Goal: Task Accomplishment & Management: Complete application form

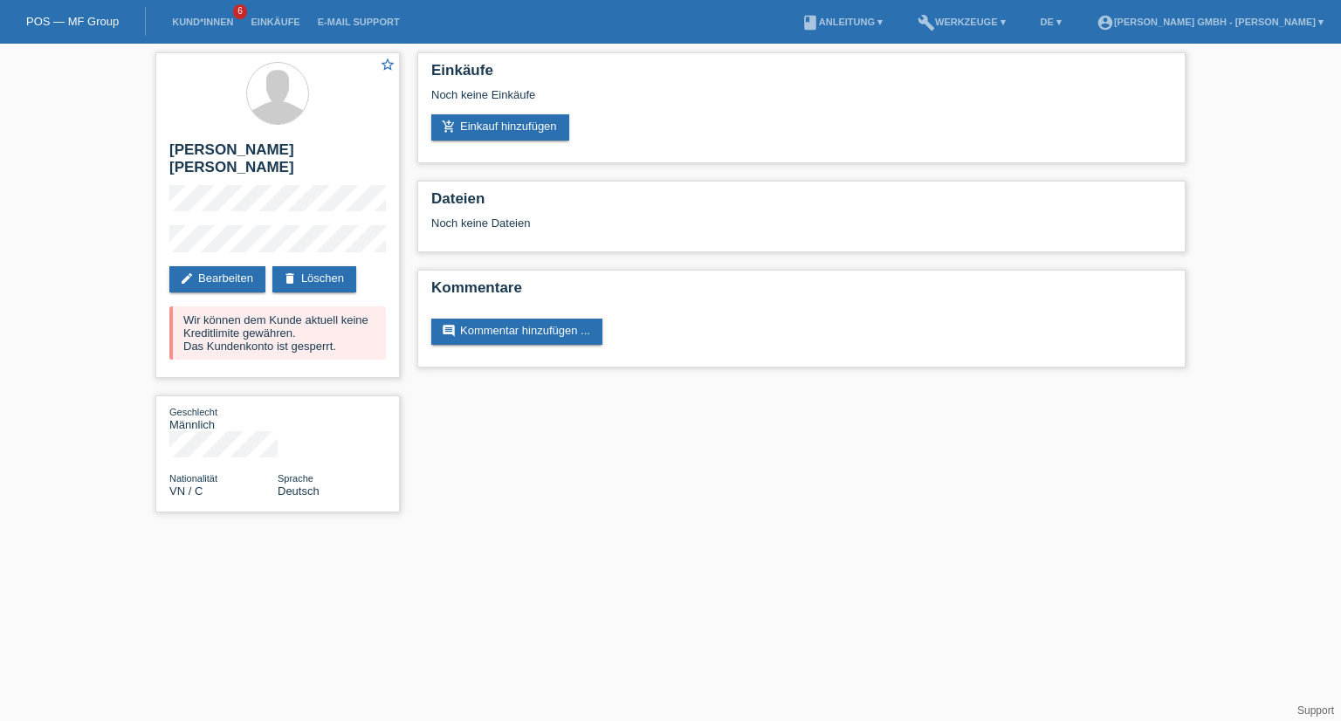
click at [529, 504] on html "POS — MF Group Kund*innen 6 Einkäufe E-Mail Support menu" at bounding box center [670, 265] width 1341 height 530
click at [189, 11] on li "Kund*innen 6" at bounding box center [202, 22] width 79 height 45
click at [195, 22] on link "Kund*innen" at bounding box center [202, 22] width 79 height 10
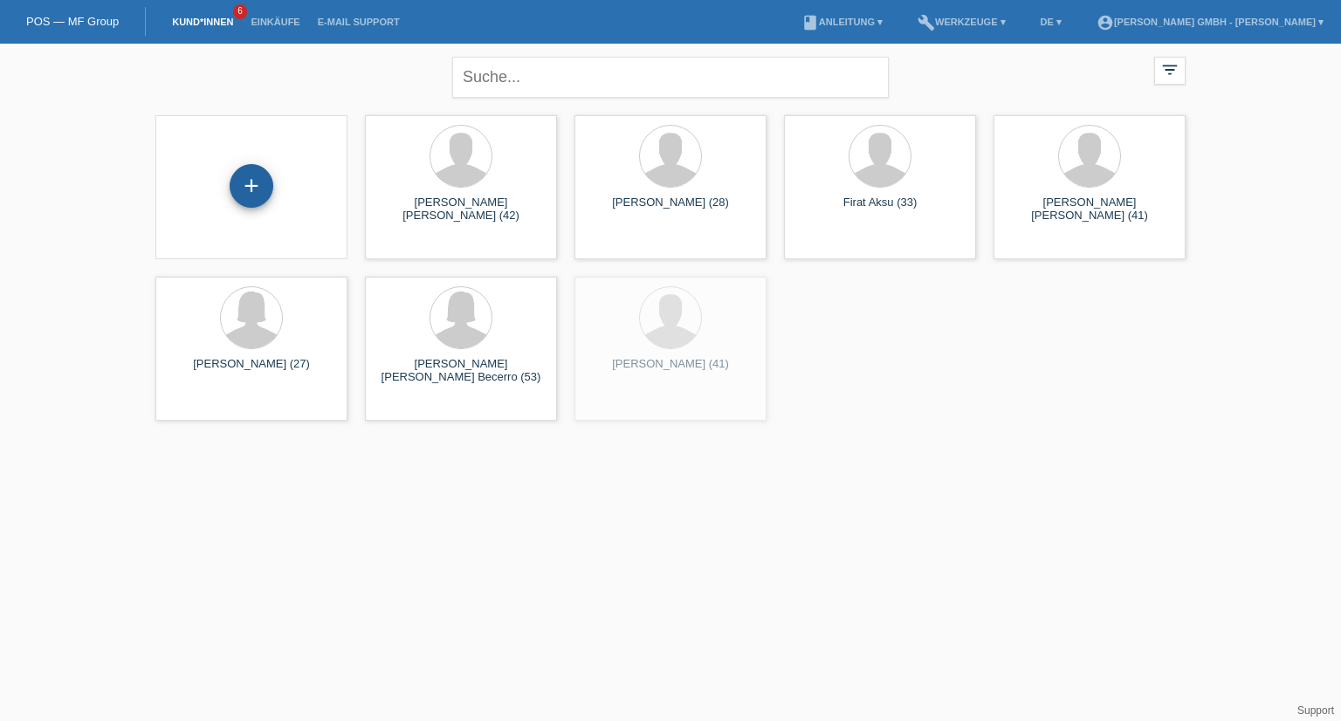
click at [253, 185] on div "+" at bounding box center [252, 186] width 44 height 44
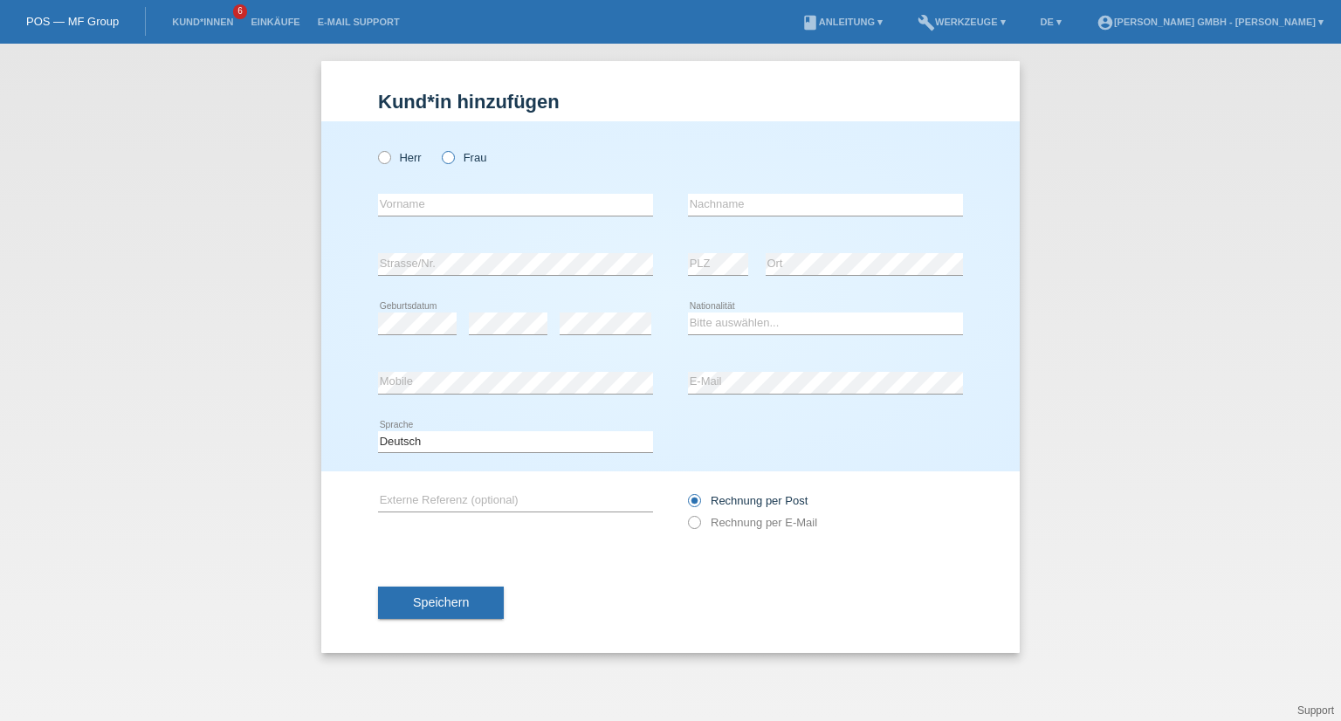
click at [480, 161] on label "Frau" at bounding box center [464, 157] width 45 height 13
click at [453, 161] on input "Frau" at bounding box center [447, 156] width 11 height 11
radio input "true"
click at [482, 159] on label "Frau" at bounding box center [464, 157] width 45 height 13
click at [453, 159] on input "Frau" at bounding box center [447, 156] width 11 height 11
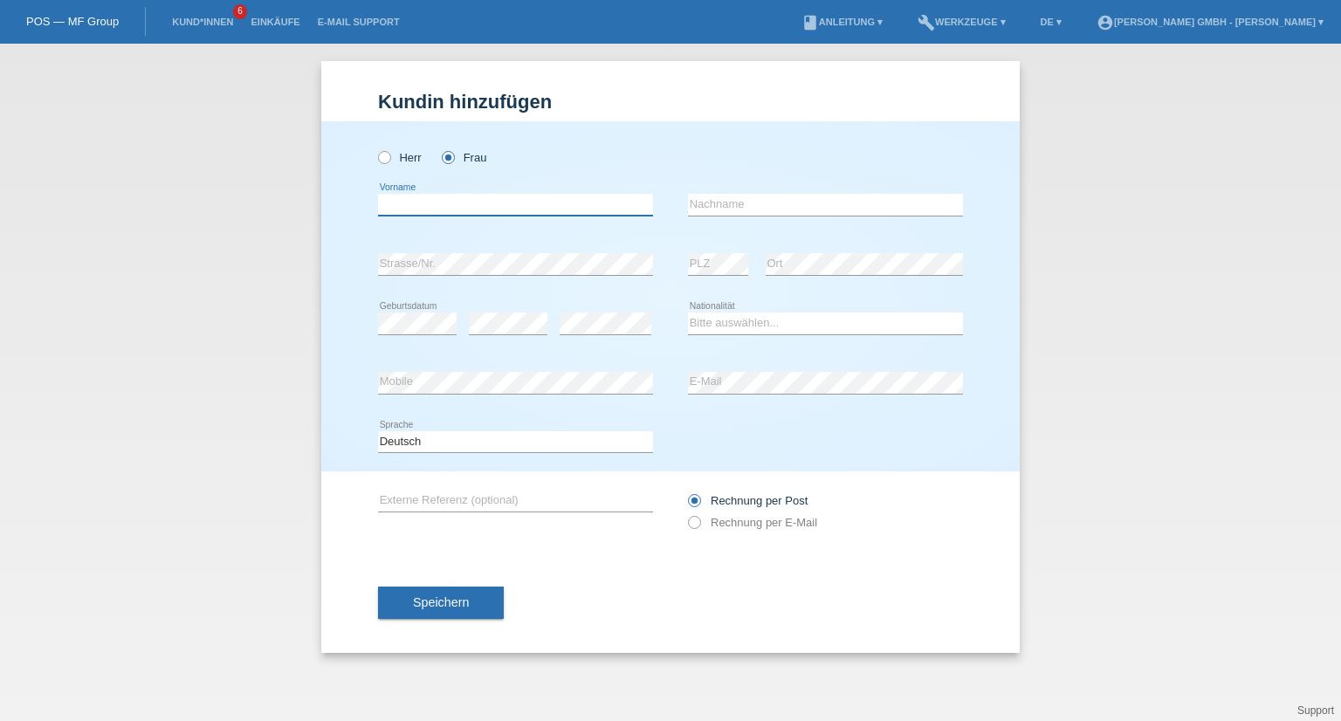
click at [429, 211] on input "text" at bounding box center [515, 205] width 275 height 22
paste input "Thi Ngoc Tram"
type input "Thi Ngoc Tram"
click at [745, 196] on input "text" at bounding box center [825, 205] width 275 height 22
paste input "Nguyen"
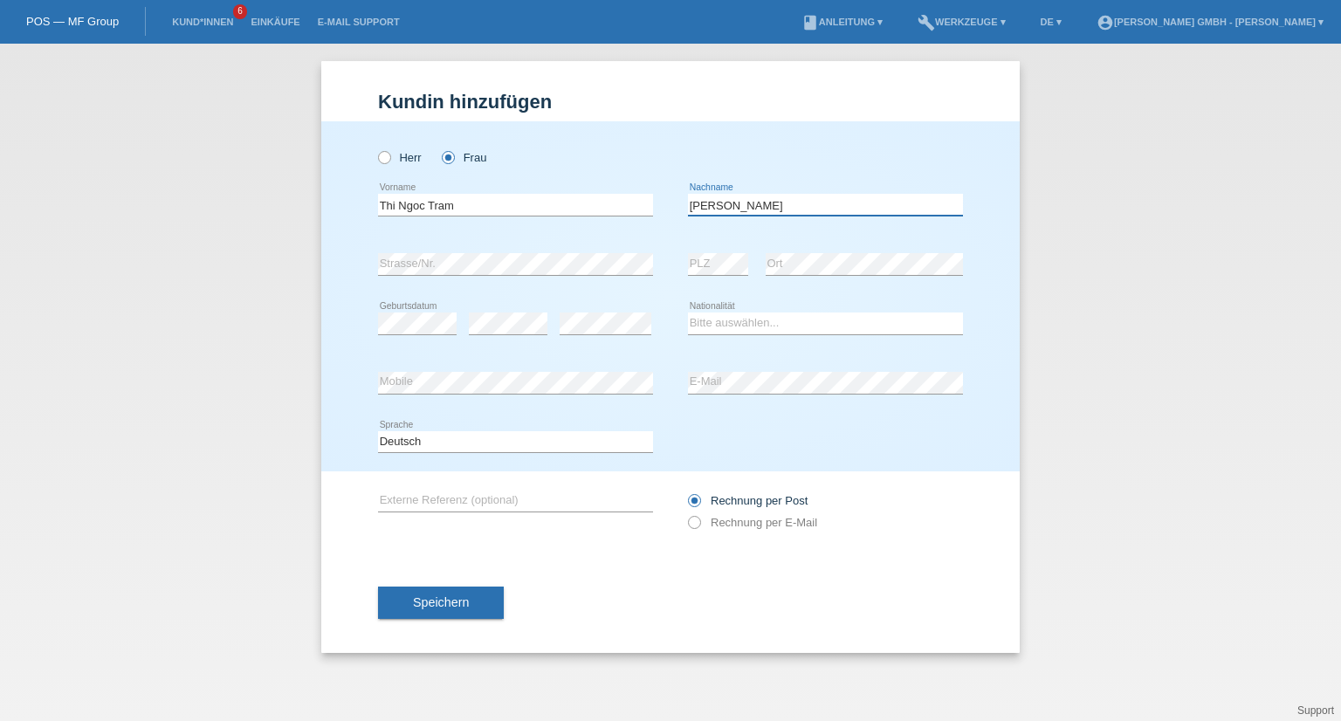
type input "Nguyen"
drag, startPoint x: 1068, startPoint y: 361, endPoint x: 845, endPoint y: 338, distance: 224.6
click at [1068, 360] on div "Kund*in hinzufügen Kunde hinzufügen Kundin hinzufügen Herr Frau Thi Ngoc Tram e…" at bounding box center [670, 382] width 1341 height 677
click at [747, 322] on select "Bitte auswählen... Schweiz Deutschland Liechtenstein Österreich ------------ Af…" at bounding box center [825, 323] width 275 height 21
select select "VN"
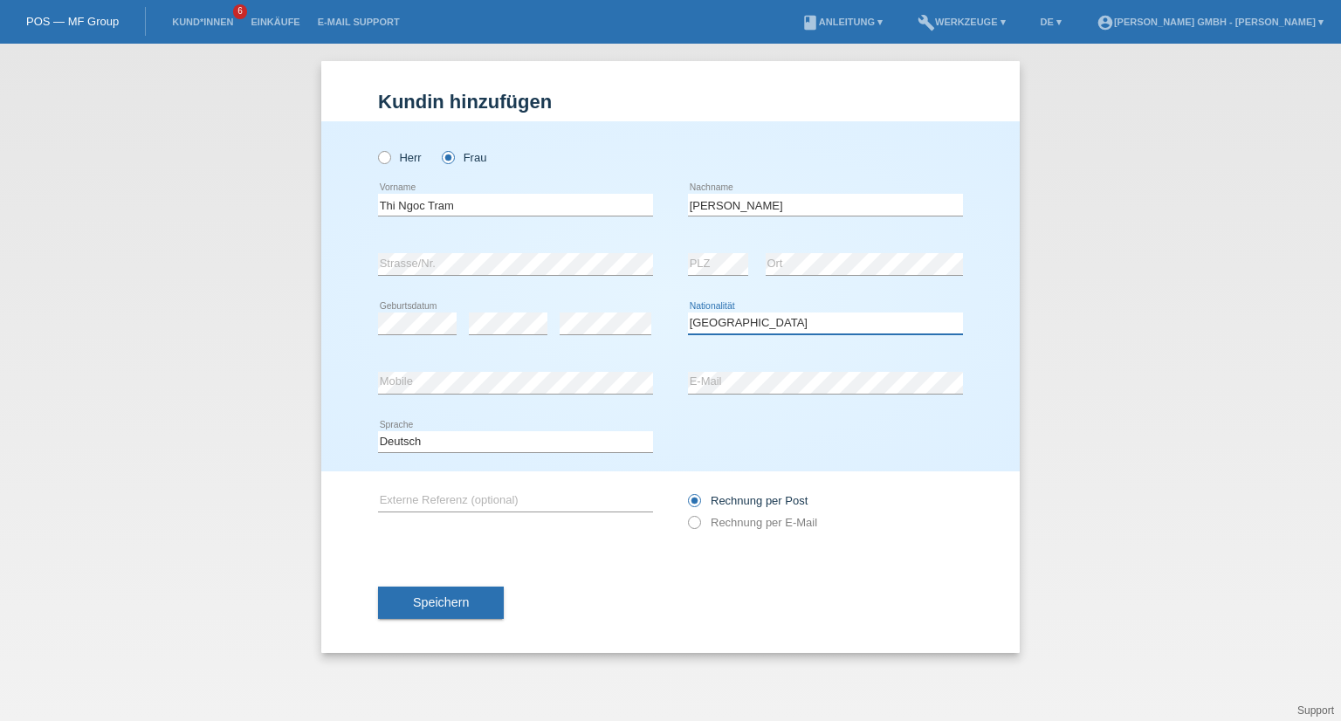
click at [688, 313] on select "Bitte auswählen... Schweiz Deutschland Liechtenstein Österreich ------------ Af…" at bounding box center [825, 323] width 275 height 21
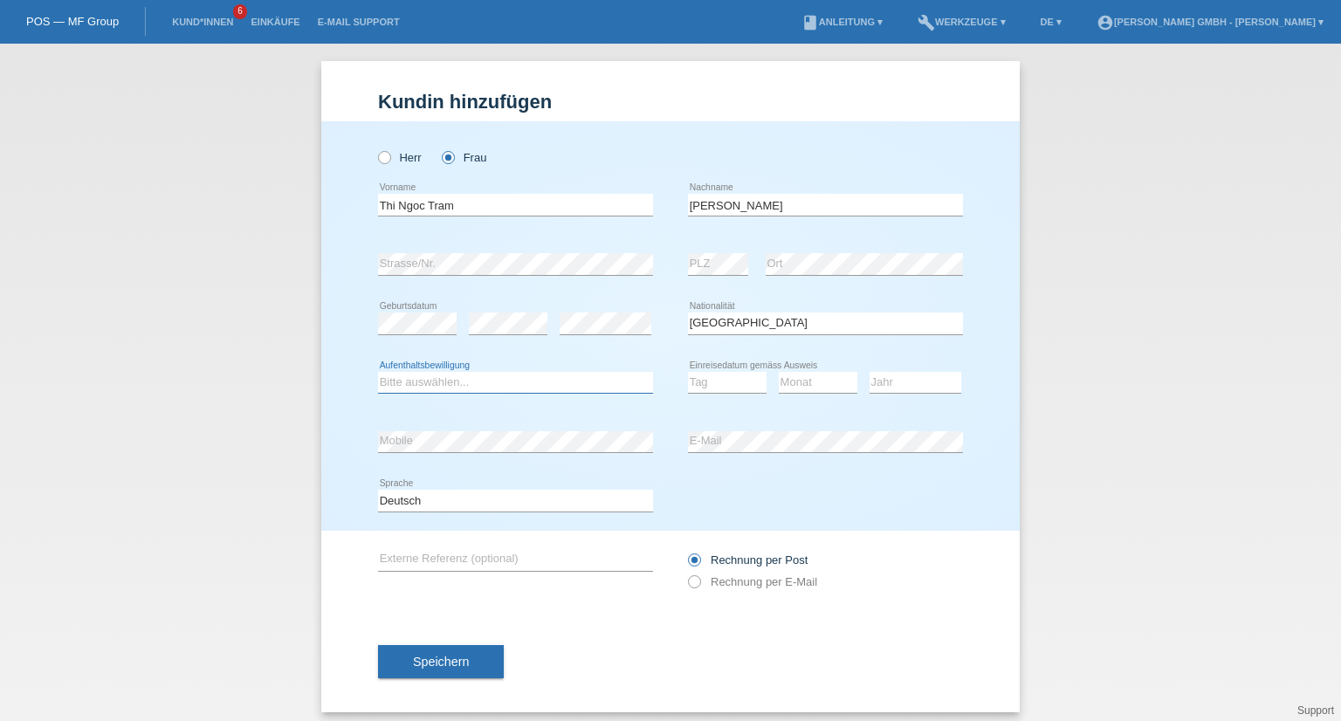
click at [416, 388] on select "Bitte auswählen... C B B - Flüchtlingsstatus Andere" at bounding box center [515, 382] width 275 height 21
select select "C"
click at [378, 372] on select "Bitte auswählen... C B B - Flüchtlingsstatus Andere" at bounding box center [515, 382] width 275 height 21
click at [713, 372] on select "Tag 01 02 03 04 05 06 07 08 09 10 11" at bounding box center [727, 382] width 79 height 21
click at [706, 375] on select "Tag 01 02 03 04 05 06 07 08 09 10 11" at bounding box center [727, 382] width 79 height 21
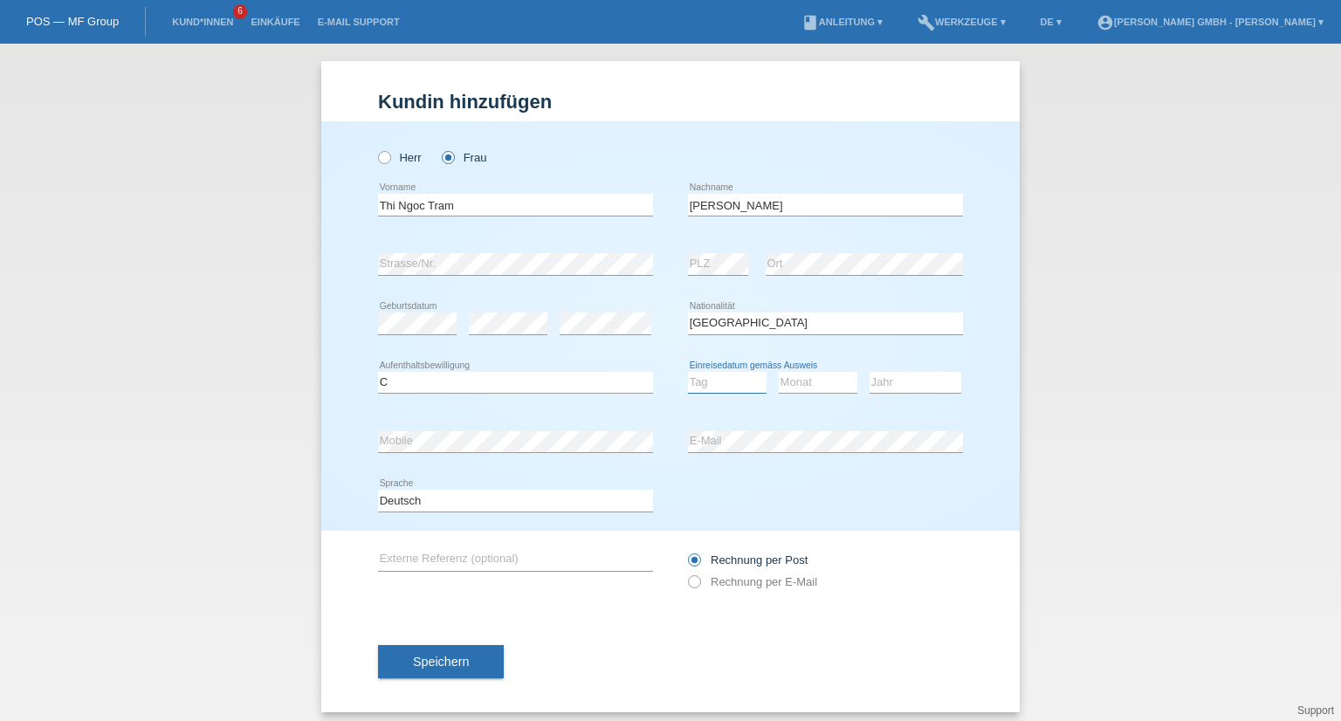
select select "22"
click at [688, 372] on select "Tag 01 02 03 04 05 06 07 08 09 10 11" at bounding box center [727, 382] width 79 height 21
click at [820, 379] on select "Monat 01 02 03 04 05 06 07 08 09 10 11" at bounding box center [818, 382] width 79 height 21
select select "11"
click at [779, 372] on select "Monat 01 02 03 04 05 06 07 08 09 10 11" at bounding box center [818, 382] width 79 height 21
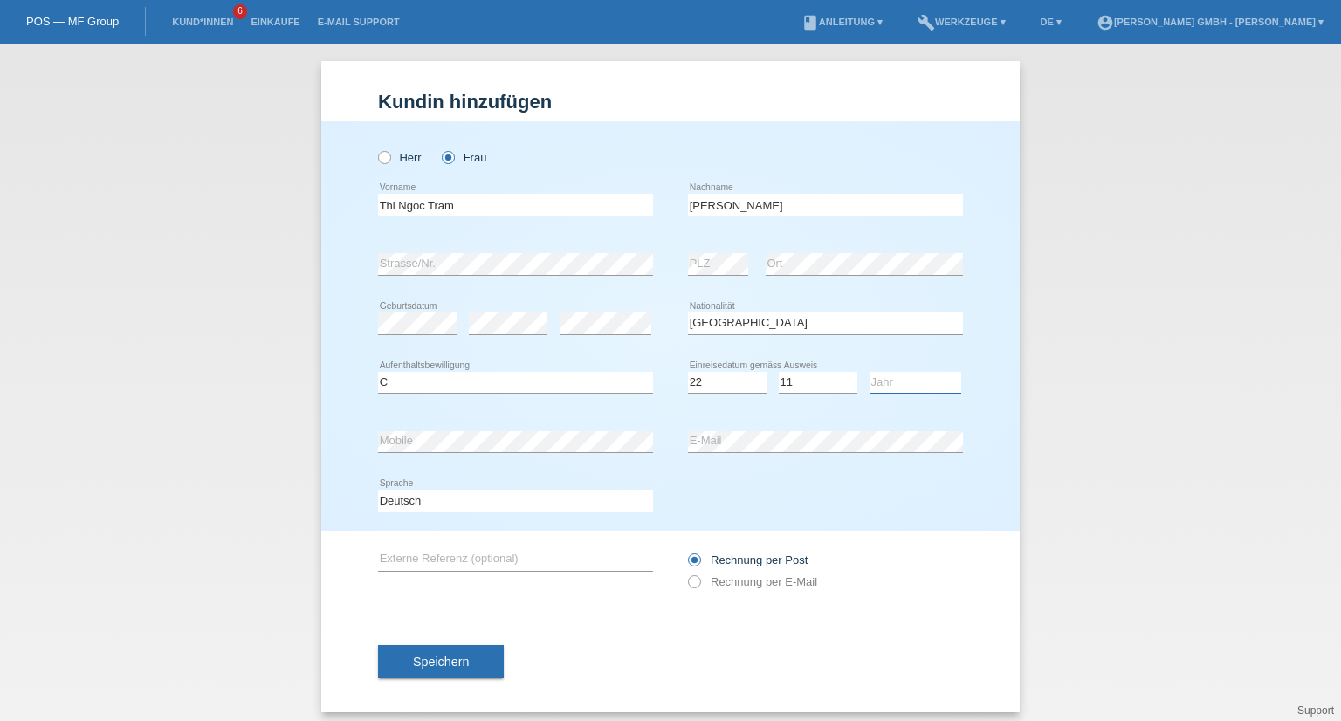
click at [885, 378] on select "Jahr 2025 2024 2023 2022 2021 2020 2019 2018 2017 2016 2015 2014 2013 2012 2011…" at bounding box center [915, 382] width 92 height 21
select select "2000"
click at [869, 372] on select "Jahr 2025 2024 2023 2022 2021 2020 2019 2018 2017 2016 2015 2014 2013 2012 2011…" at bounding box center [915, 382] width 92 height 21
click at [488, 567] on input "text" at bounding box center [515, 560] width 275 height 22
paste input "725010590TNTN"
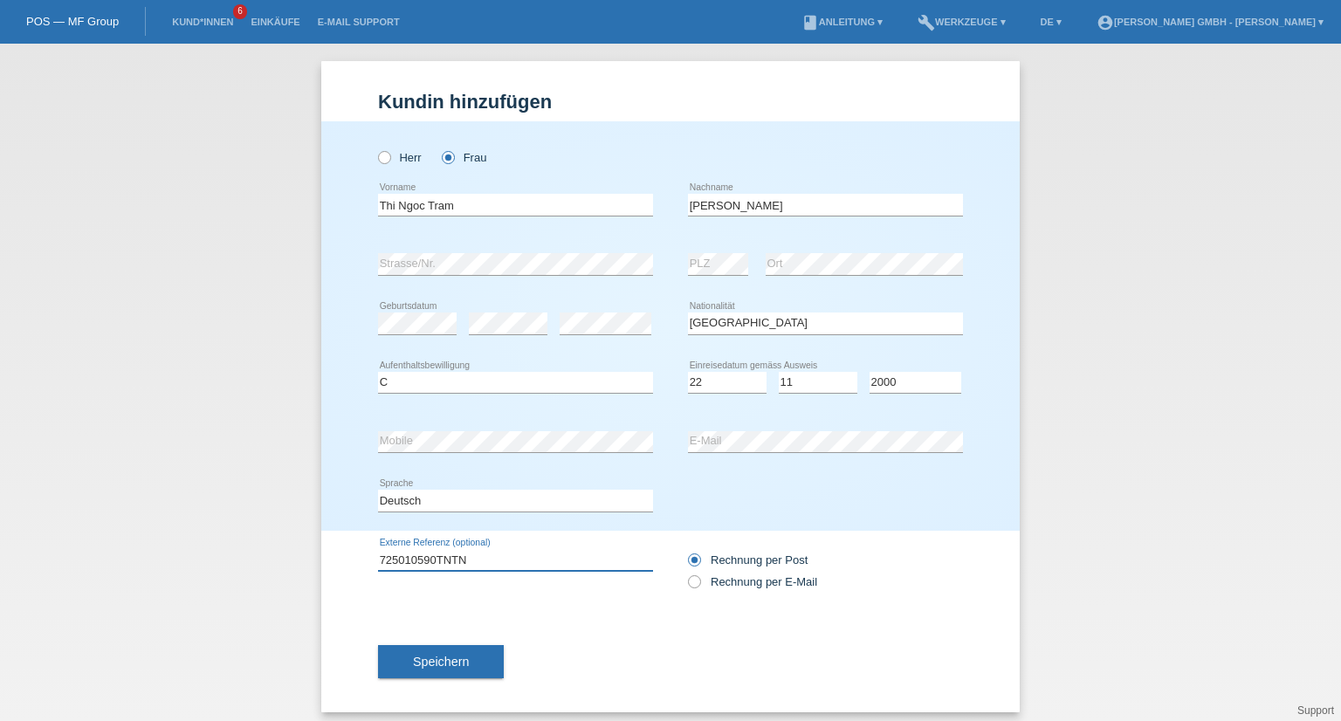
type input "725010590TNTN"
click at [555, 608] on div "725010590TNTN error Externe Referenz (optional) Rechnung per Post" at bounding box center [670, 571] width 585 height 80
click at [642, 633] on div "Speichern" at bounding box center [670, 661] width 585 height 101
click at [715, 582] on label "Rechnung per E-Mail" at bounding box center [752, 581] width 129 height 13
click at [699, 582] on input "Rechnung per E-Mail" at bounding box center [693, 586] width 11 height 22
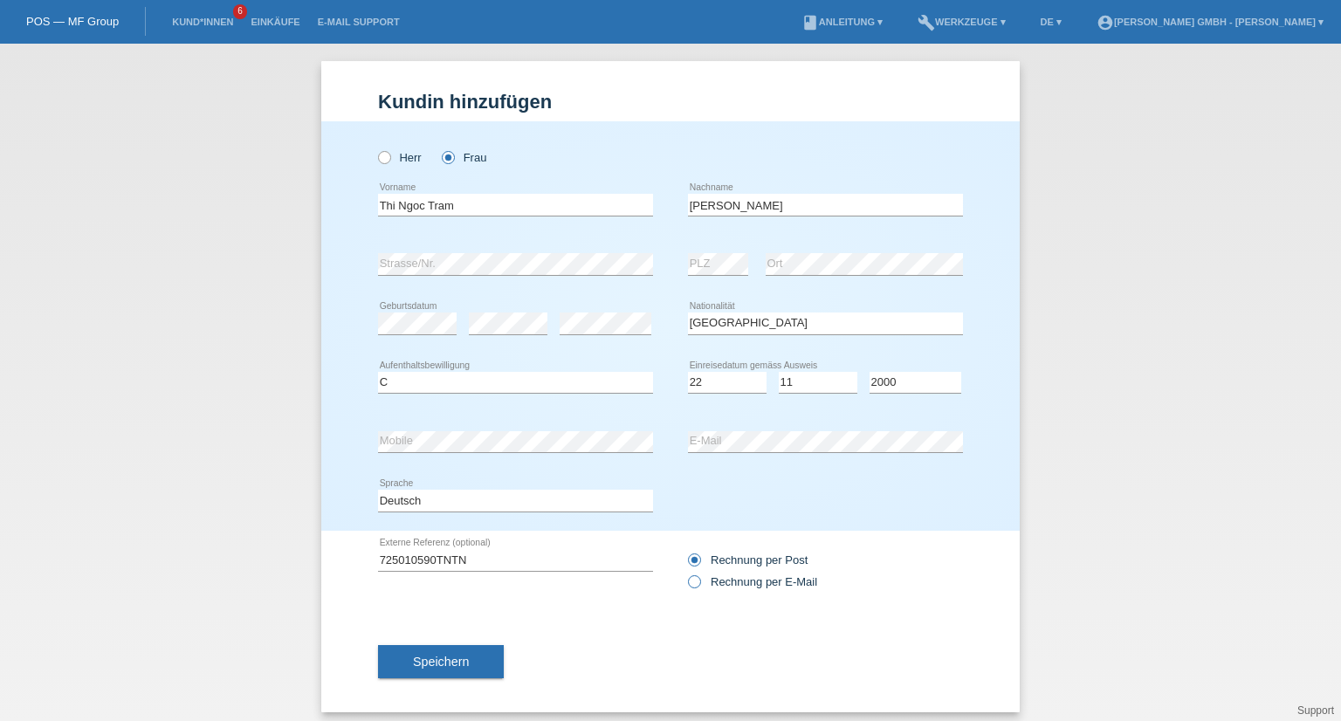
radio input "true"
click at [641, 615] on div "Speichern" at bounding box center [670, 661] width 585 height 101
click at [618, 619] on div "Speichern" at bounding box center [670, 661] width 585 height 101
click at [426, 657] on span "Speichern" at bounding box center [441, 662] width 56 height 14
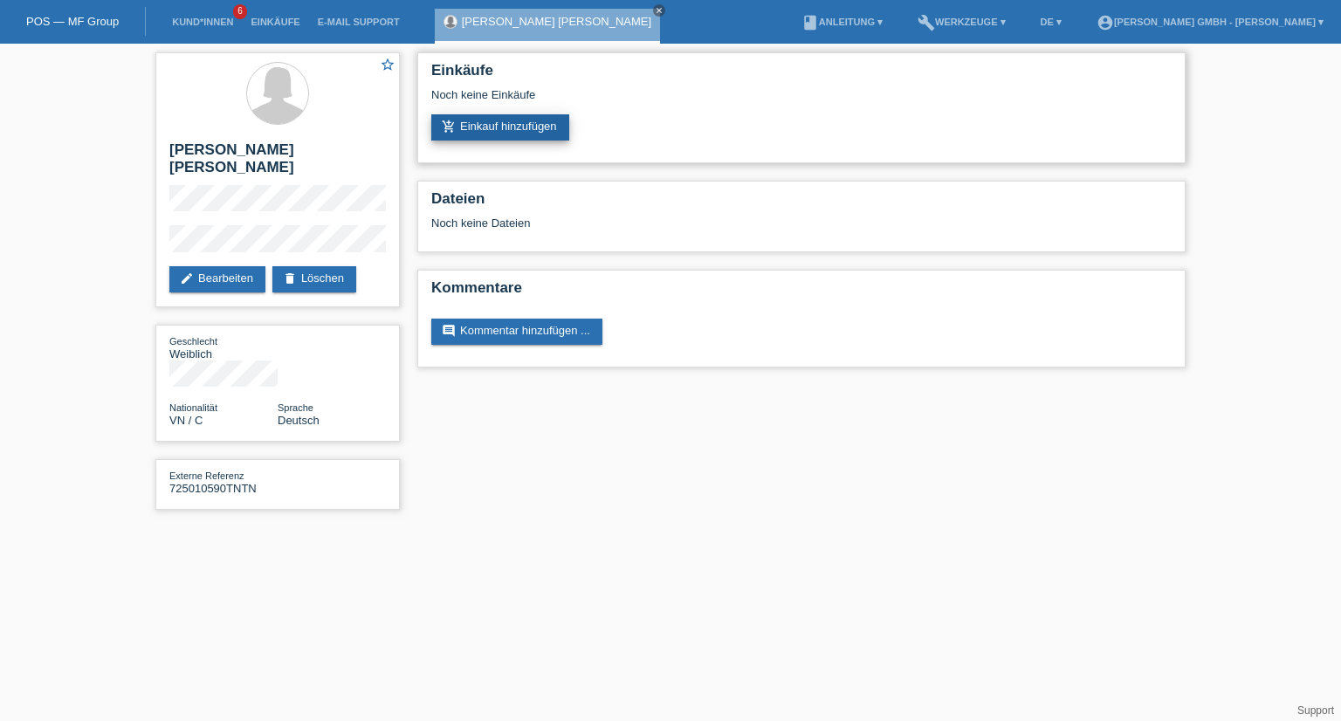
click at [492, 127] on link "add_shopping_cart Einkauf hinzufügen" at bounding box center [500, 127] width 138 height 26
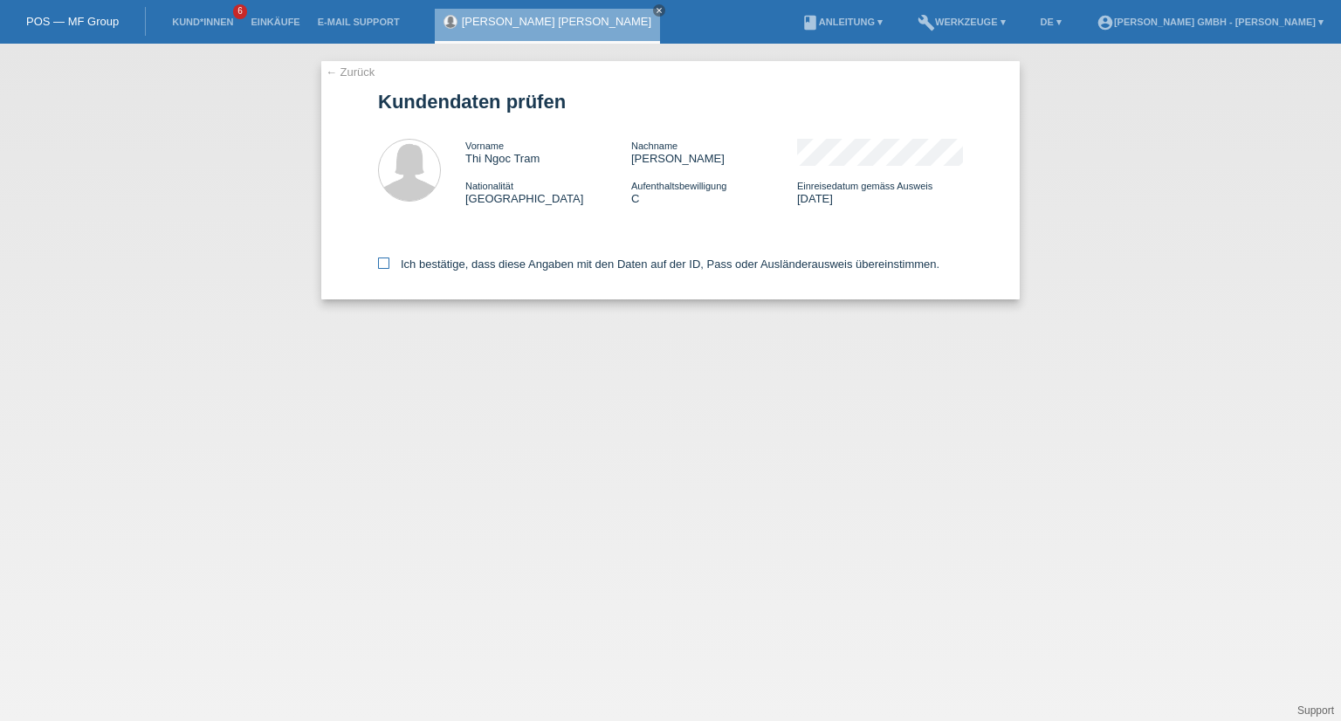
click at [380, 260] on icon at bounding box center [383, 263] width 11 height 11
click at [380, 260] on input "Ich bestätige, dass diese Angaben mit den Daten auf der ID, Pass oder Ausländer…" at bounding box center [383, 263] width 11 height 11
checkbox input "true"
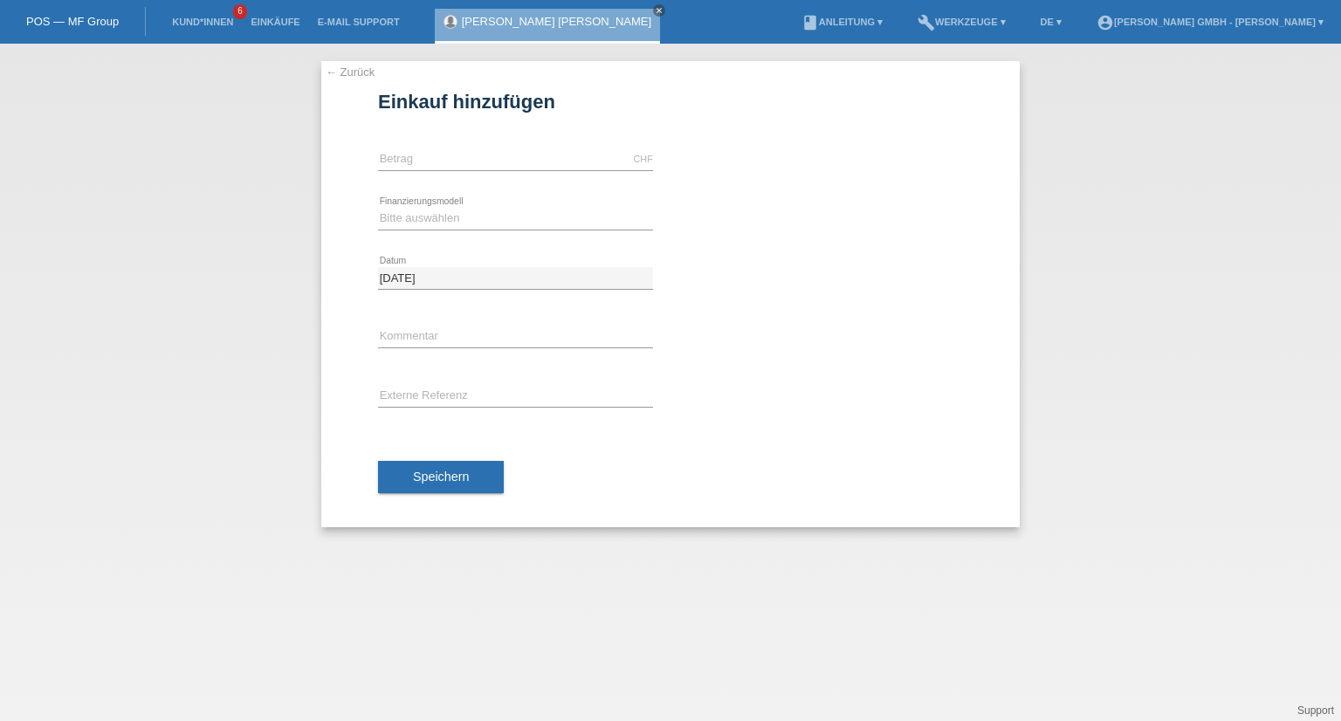
click at [426, 143] on div "CHF error [GEOGRAPHIC_DATA]" at bounding box center [515, 159] width 275 height 59
click at [410, 161] on input "text" at bounding box center [515, 159] width 275 height 22
type input "1299.00"
click at [427, 221] on select "Bitte auswählen Kauf auf Rechnung mit Teilzahlungsoption Fixe Raten" at bounding box center [515, 218] width 275 height 21
select select "198"
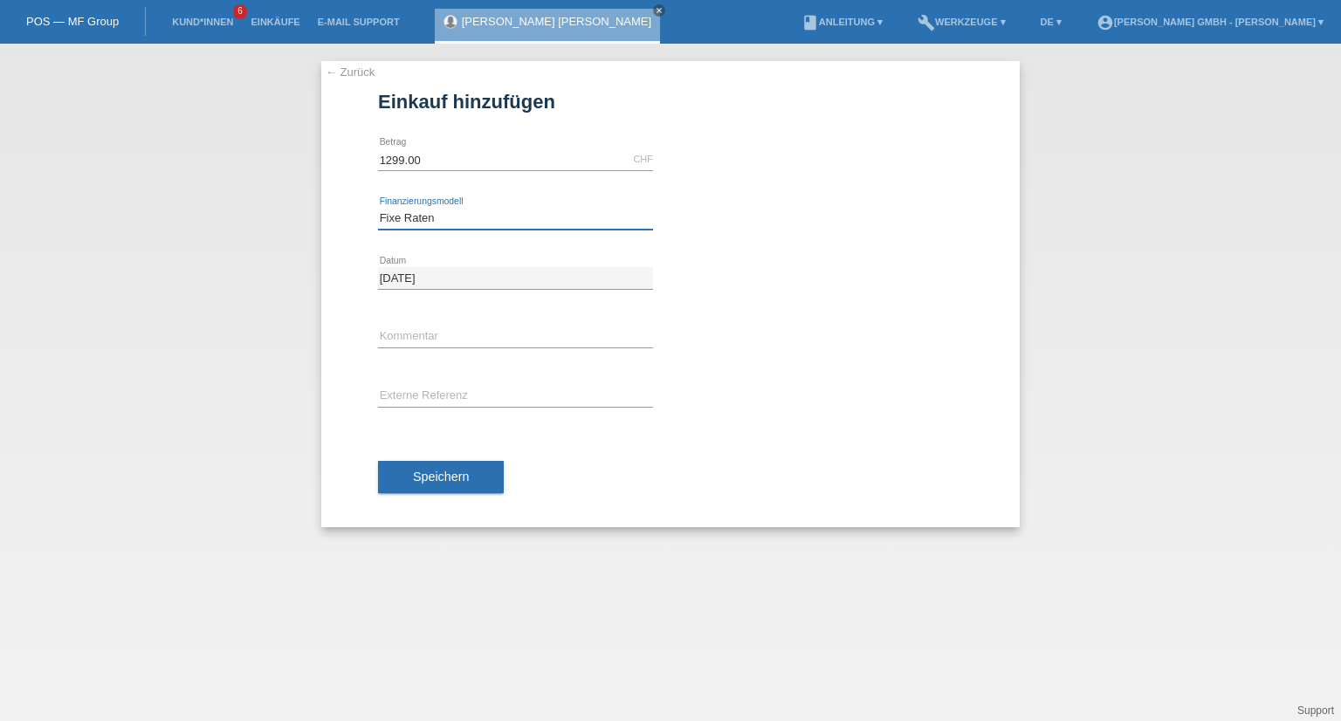
click at [378, 208] on select "Bitte auswählen Kauf auf Rechnung mit Teilzahlungsoption Fixe Raten" at bounding box center [515, 218] width 275 height 21
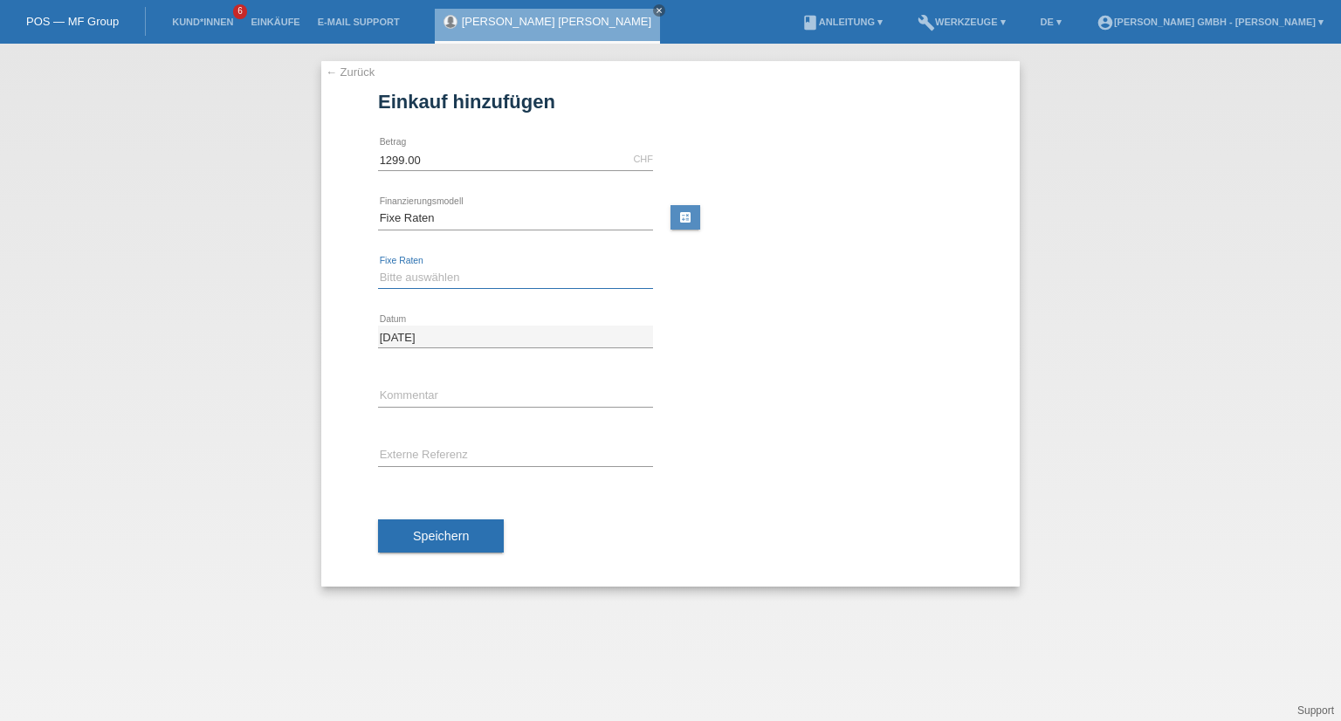
click at [406, 276] on select "Bitte auswählen 12 Raten 24 Raten" at bounding box center [515, 277] width 275 height 21
select select "532"
click at [378, 267] on select "Bitte auswählen 12 Raten 24 Raten" at bounding box center [515, 277] width 275 height 21
click at [406, 391] on input "text" at bounding box center [515, 396] width 275 height 22
click at [411, 450] on input "text" at bounding box center [515, 455] width 275 height 22
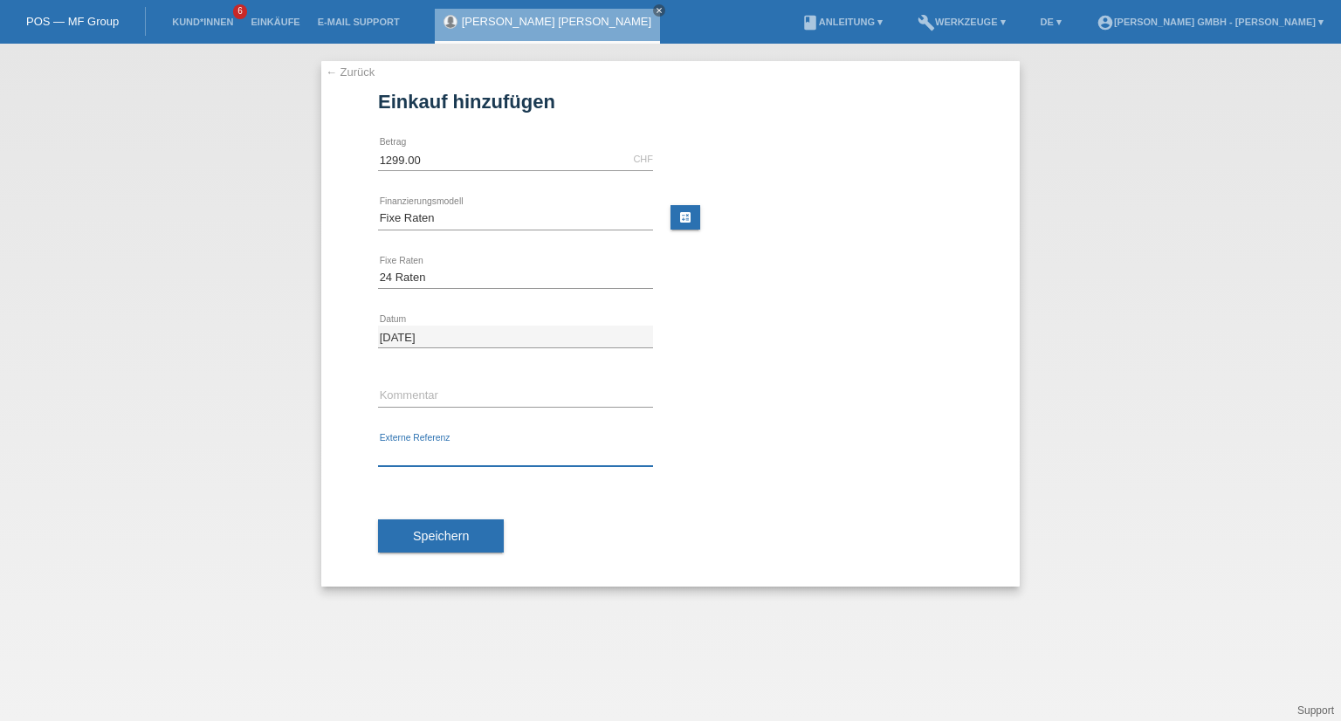
paste input "725010590TNTN"
type input "725010590TNTN"
click at [573, 528] on div "Speichern" at bounding box center [670, 535] width 585 height 101
click at [448, 532] on span "Speichern" at bounding box center [441, 536] width 56 height 14
